Goal: Task Accomplishment & Management: Manage account settings

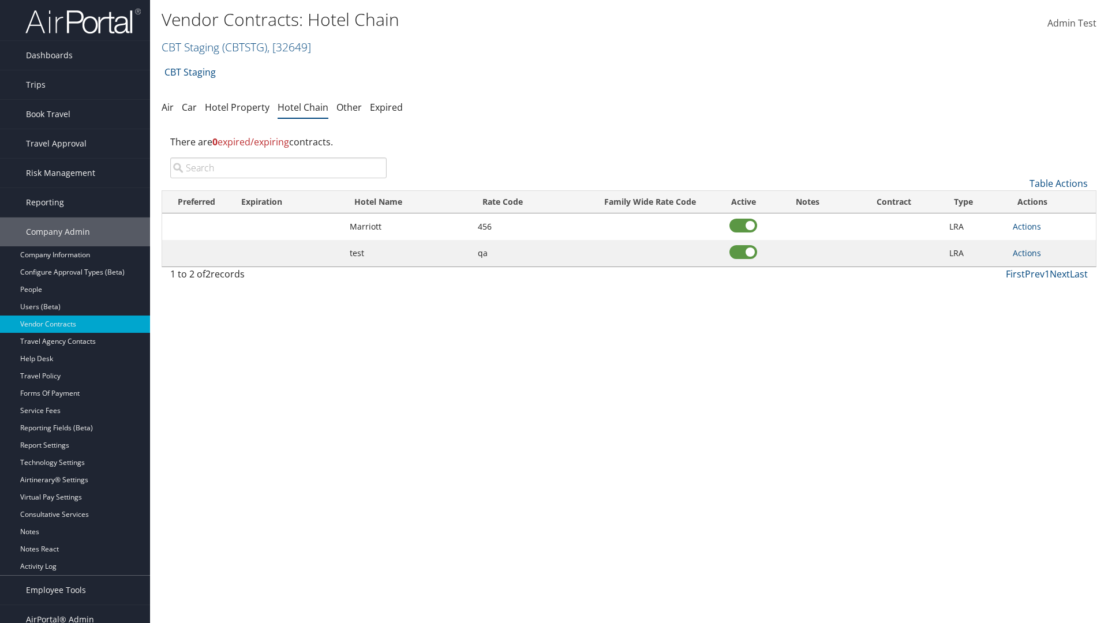
click at [278, 168] on input "search" at bounding box center [278, 168] width 216 height 21
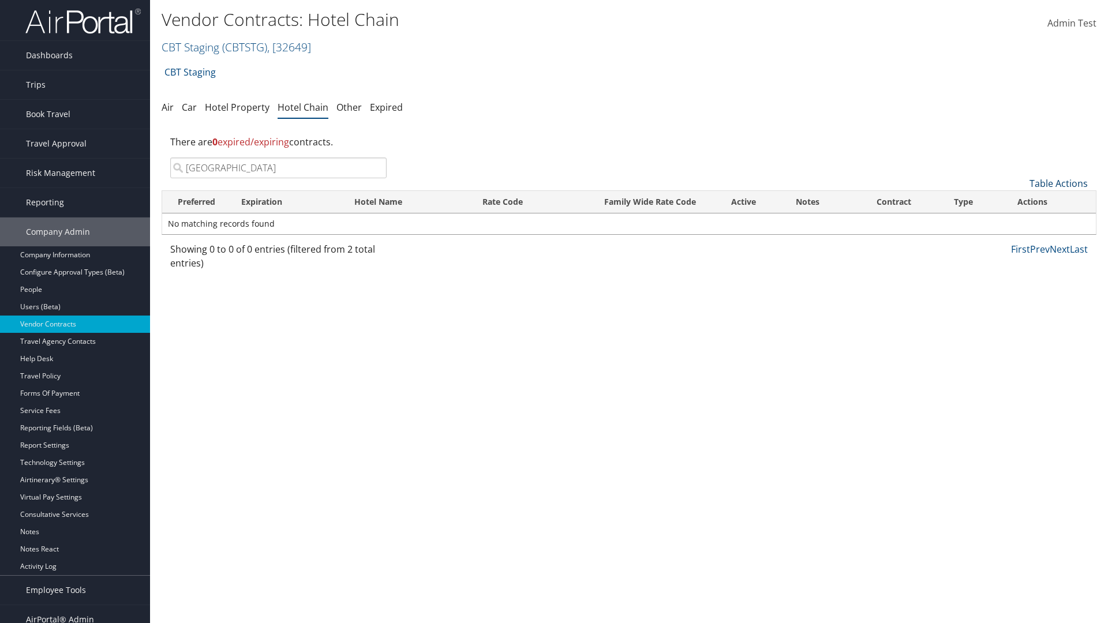
type input "[GEOGRAPHIC_DATA]"
click at [1058, 183] on link "Table Actions" at bounding box center [1058, 183] width 58 height 13
click at [1020, 201] on link "Add New Contract" at bounding box center [1020, 202] width 152 height 20
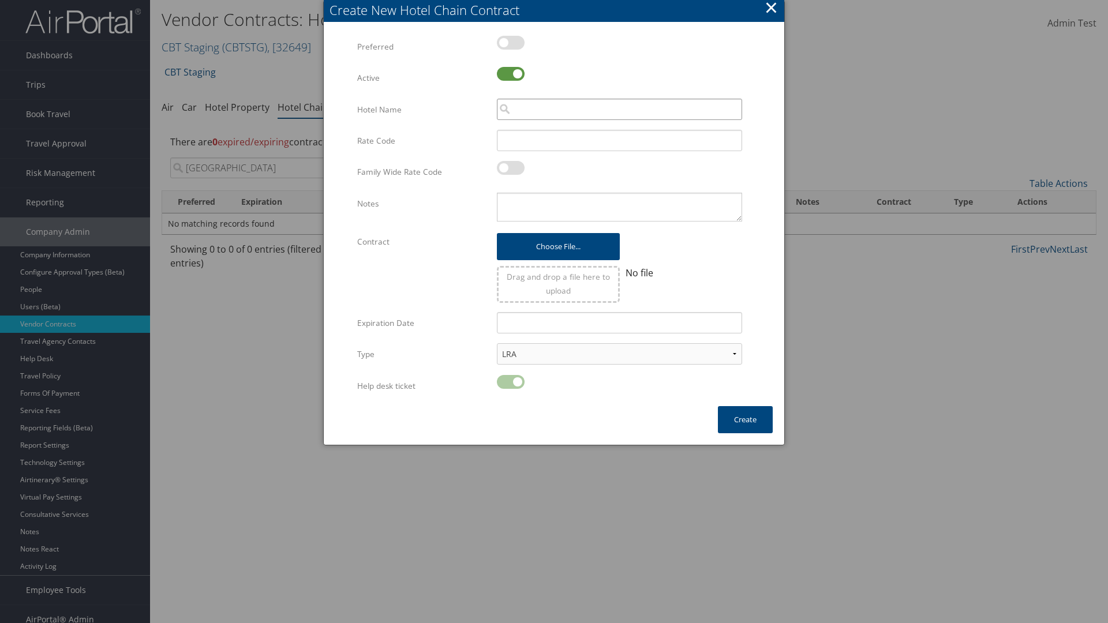
click at [619, 109] on input "search" at bounding box center [619, 109] width 245 height 21
type input "[GEOGRAPHIC_DATA]"
type input "456"
click at [745, 419] on button "Create" at bounding box center [745, 419] width 55 height 27
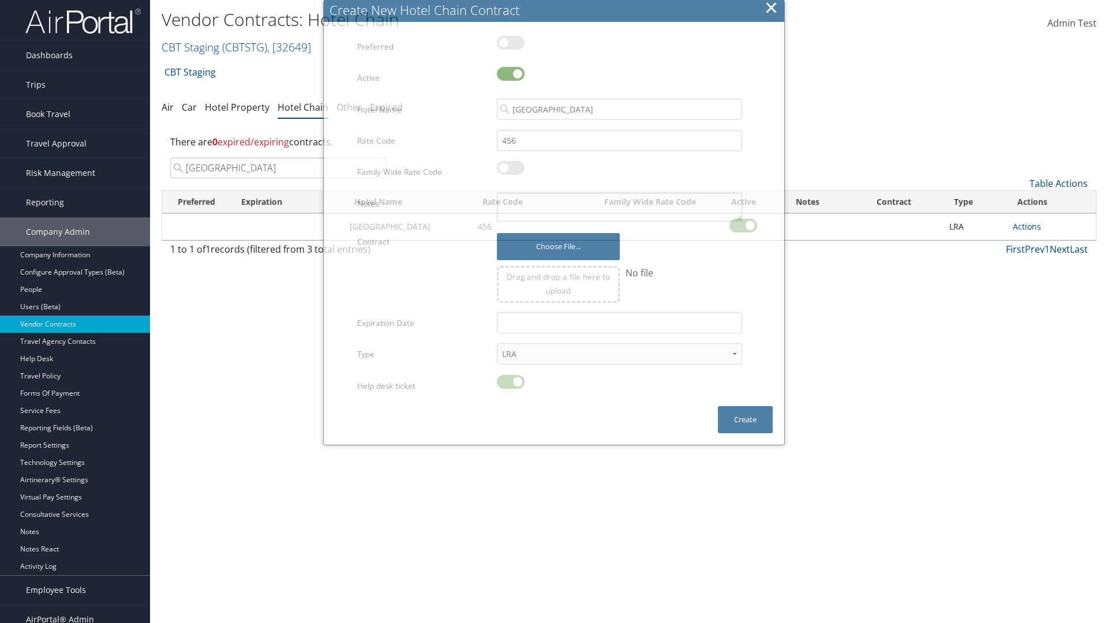
click at [278, 158] on input "[GEOGRAPHIC_DATA]" at bounding box center [278, 168] width 216 height 21
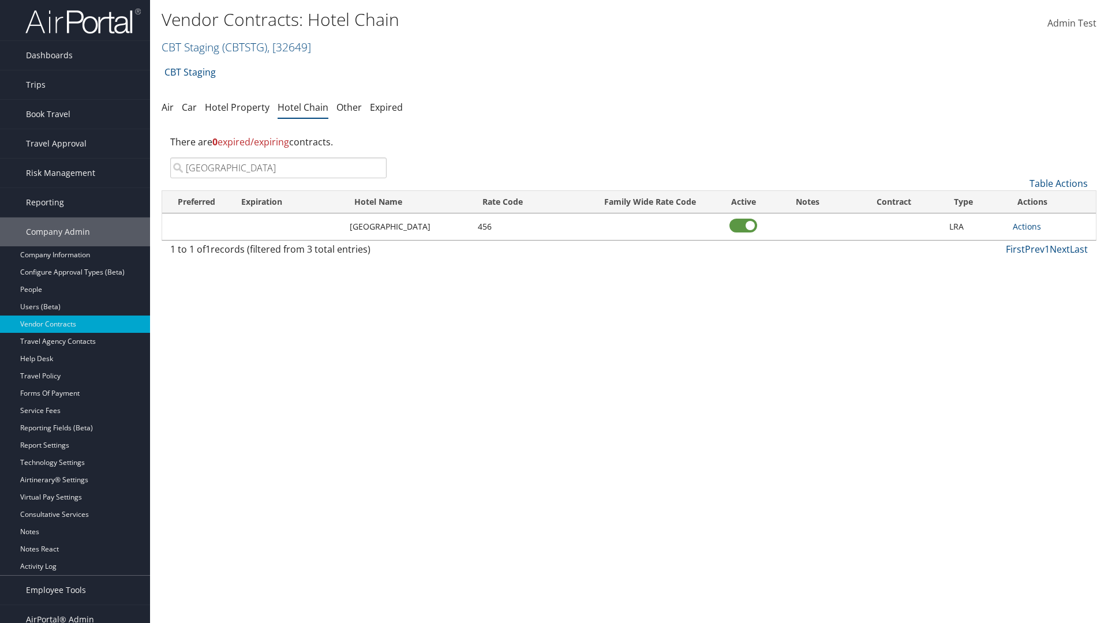
scroll to position [12, 0]
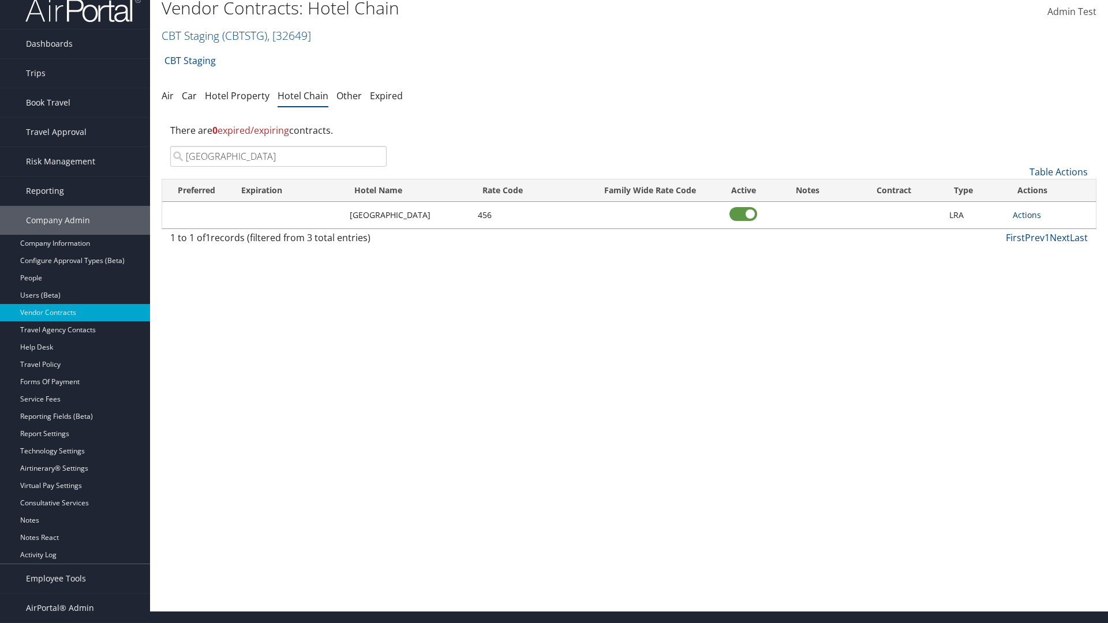
click at [1026, 215] on link "Actions" at bounding box center [1027, 214] width 28 height 11
click at [1030, 252] on link "Delete" at bounding box center [1030, 252] width 34 height 20
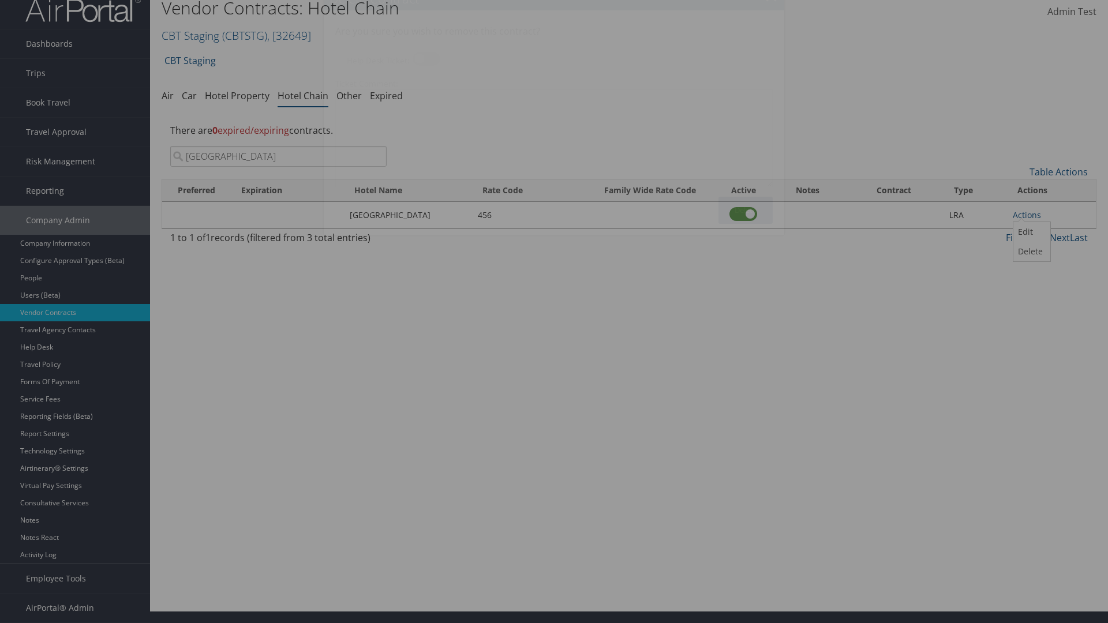
click at [745, 210] on button "Delete" at bounding box center [745, 210] width 54 height 27
